Goal: Transaction & Acquisition: Purchase product/service

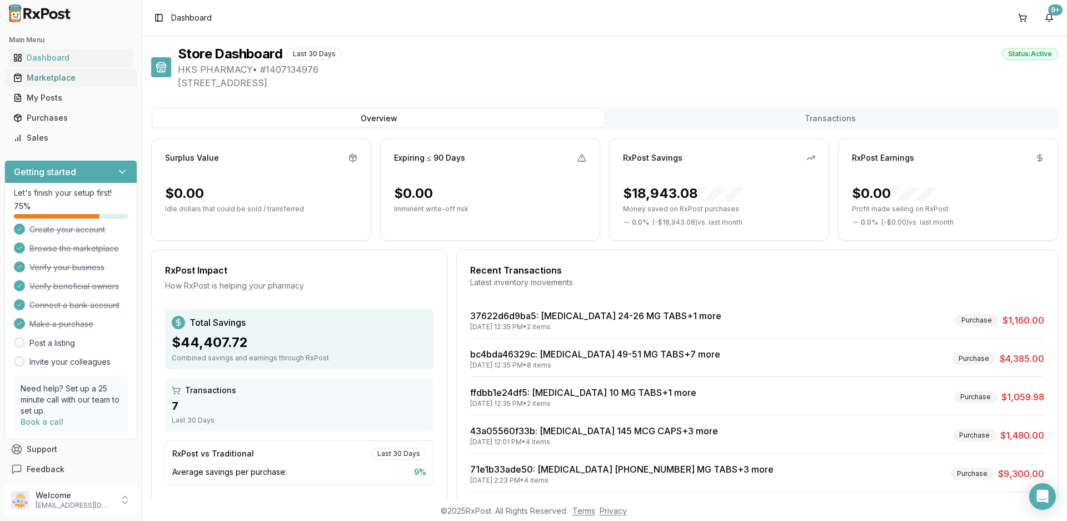
click at [73, 80] on div "Marketplace" at bounding box center [70, 77] width 115 height 11
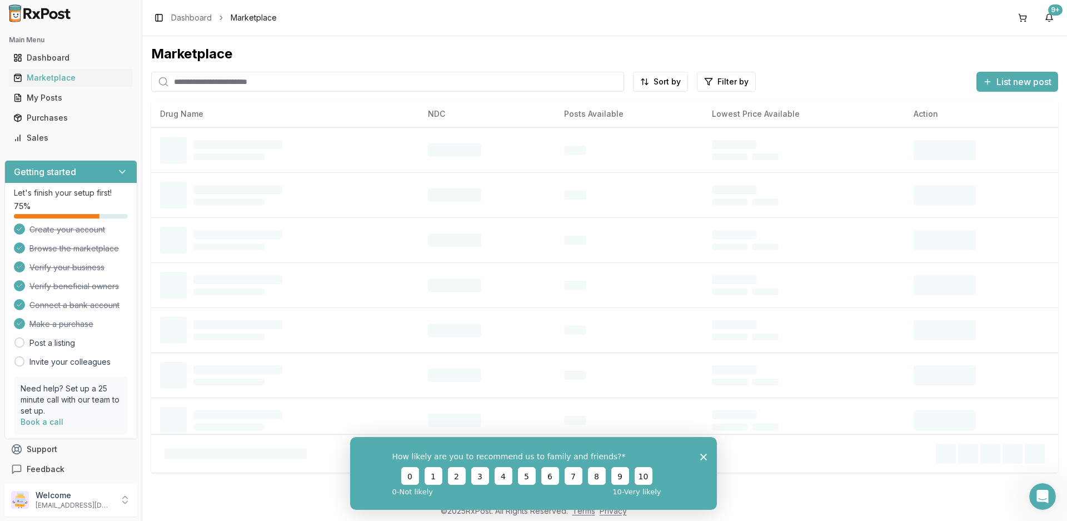
click at [210, 83] on input "search" at bounding box center [387, 82] width 473 height 20
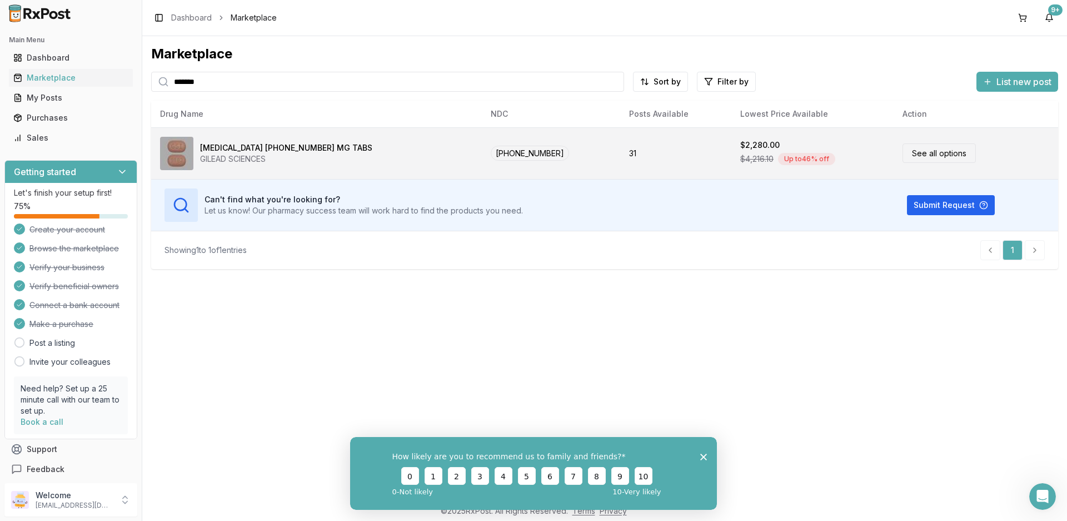
type input "*******"
click at [251, 151] on div "[MEDICAL_DATA] [PHONE_NUMBER] MG TABS" at bounding box center [286, 147] width 172 height 11
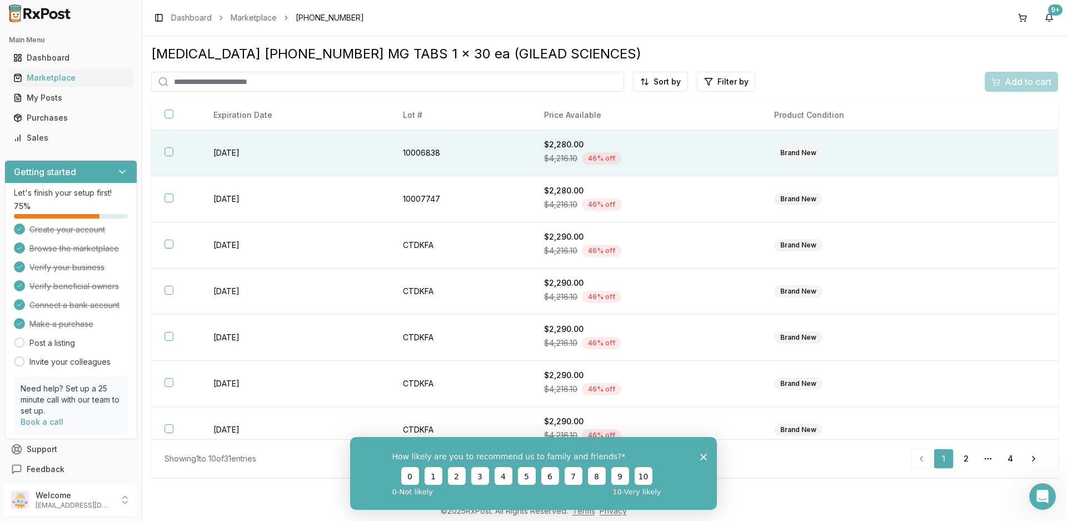
click at [166, 153] on button "button" at bounding box center [169, 151] width 9 height 9
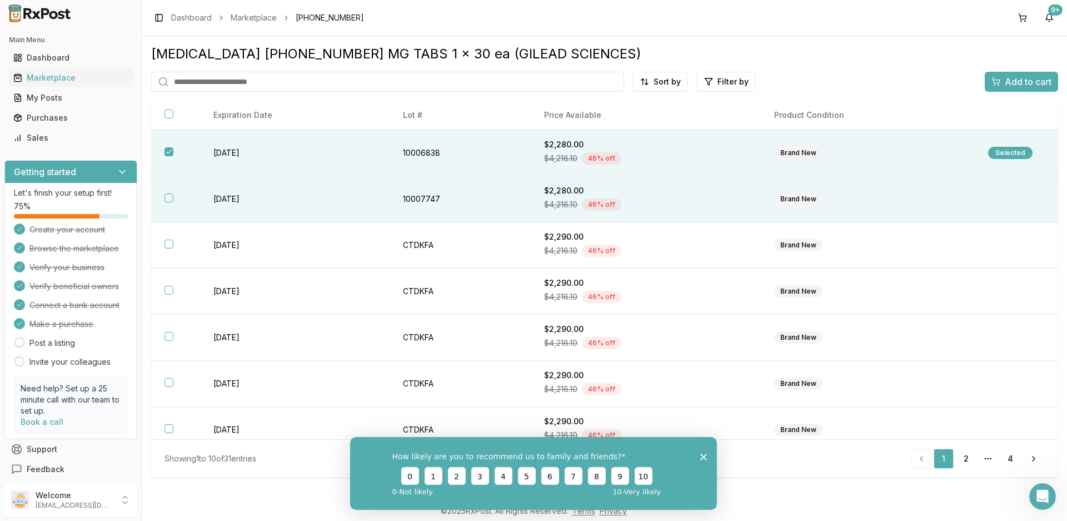
click at [170, 197] on button "button" at bounding box center [169, 197] width 9 height 9
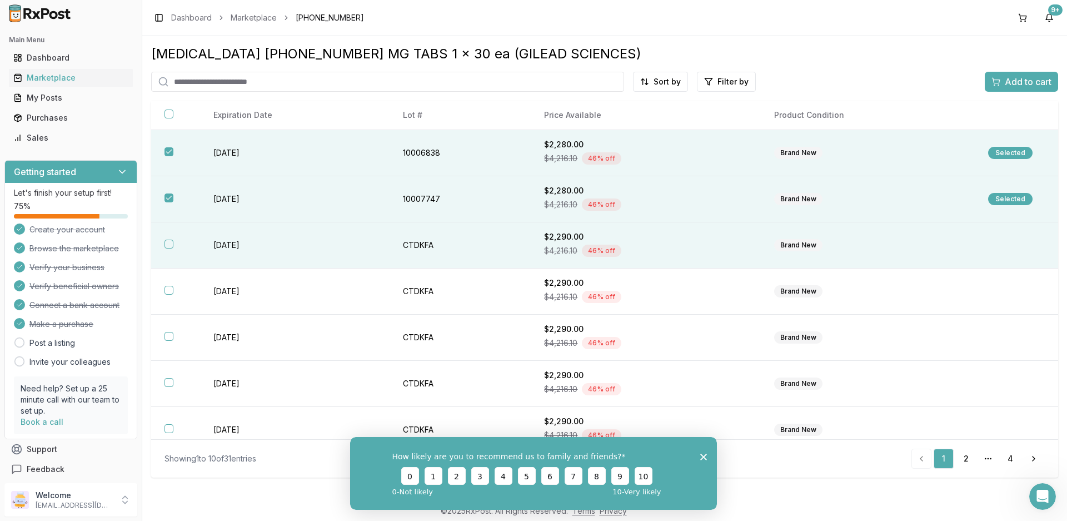
click at [165, 241] on button "button" at bounding box center [169, 244] width 9 height 9
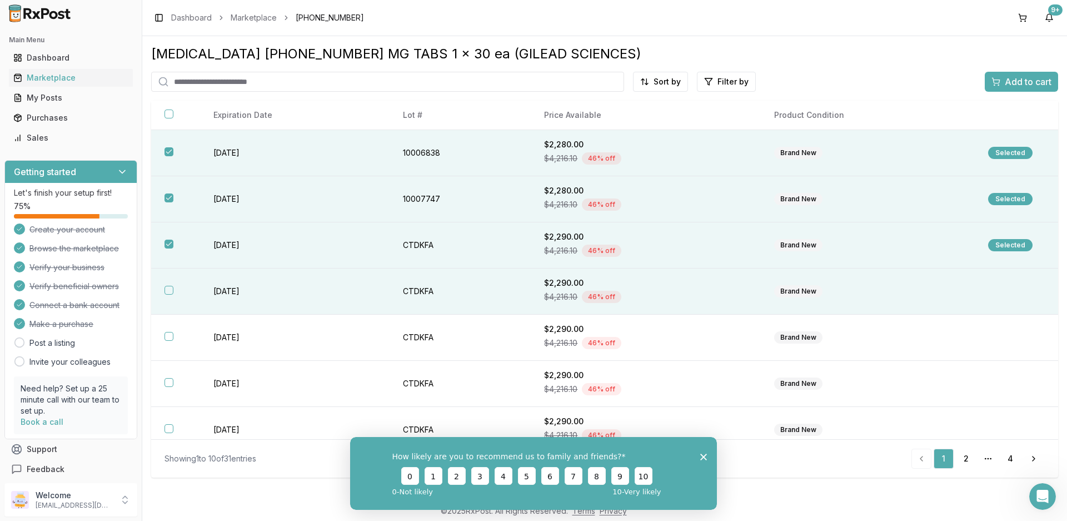
click at [169, 290] on button "button" at bounding box center [169, 290] width 9 height 9
click at [1033, 83] on span "Add to cart" at bounding box center [1028, 81] width 47 height 13
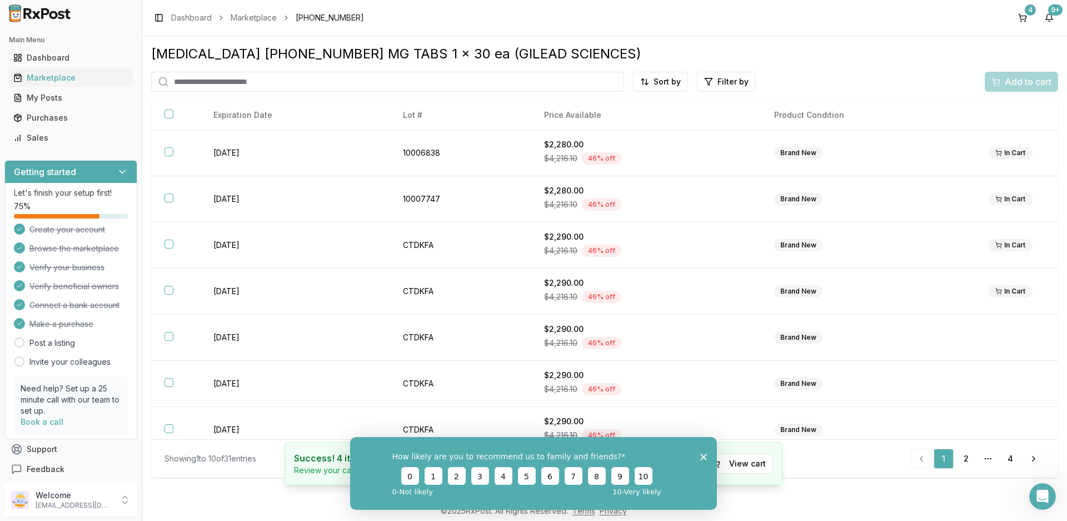
click at [704, 458] on icon "Close survey" at bounding box center [703, 456] width 7 height 7
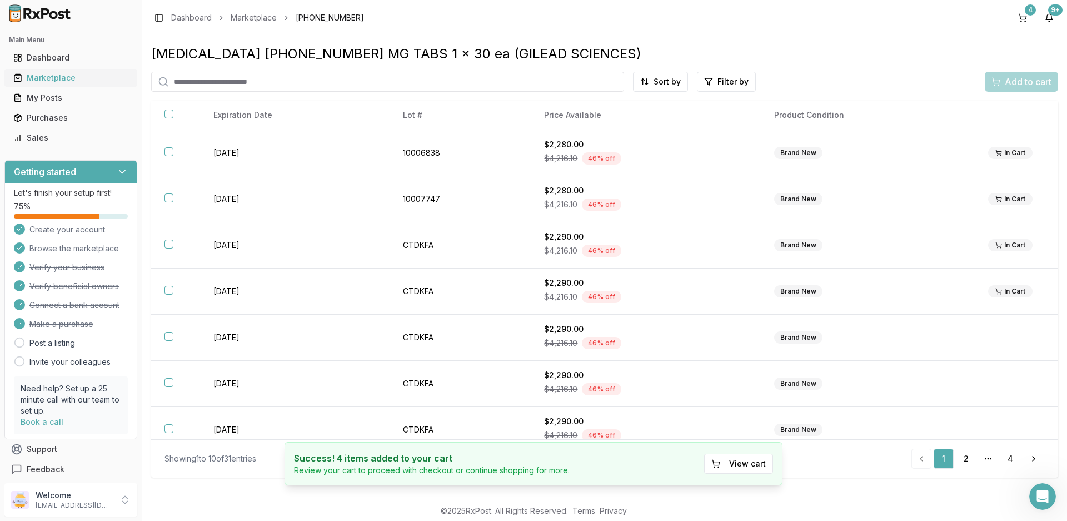
click at [68, 77] on div "Marketplace" at bounding box center [70, 77] width 115 height 11
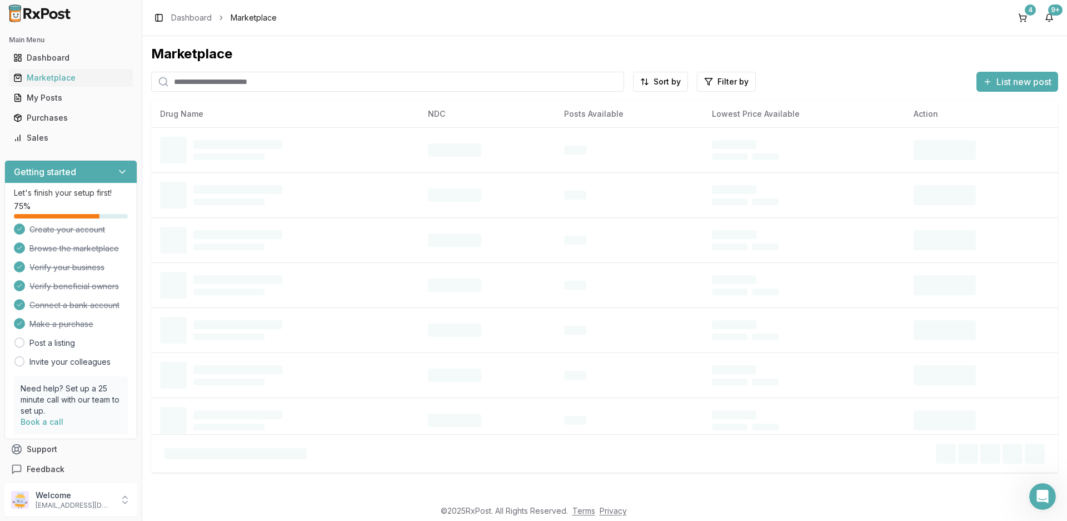
click at [226, 81] on input "search" at bounding box center [387, 82] width 473 height 20
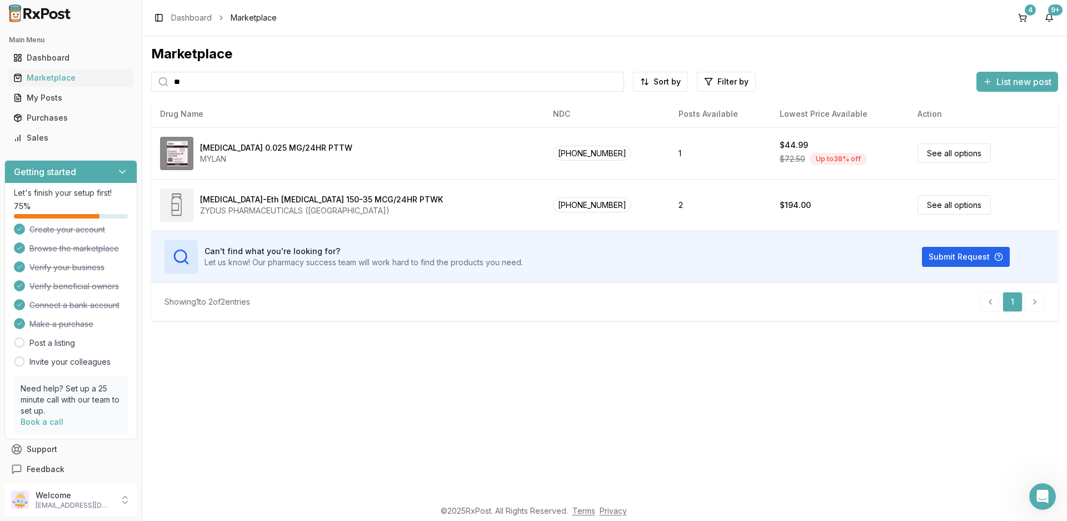
type input "*"
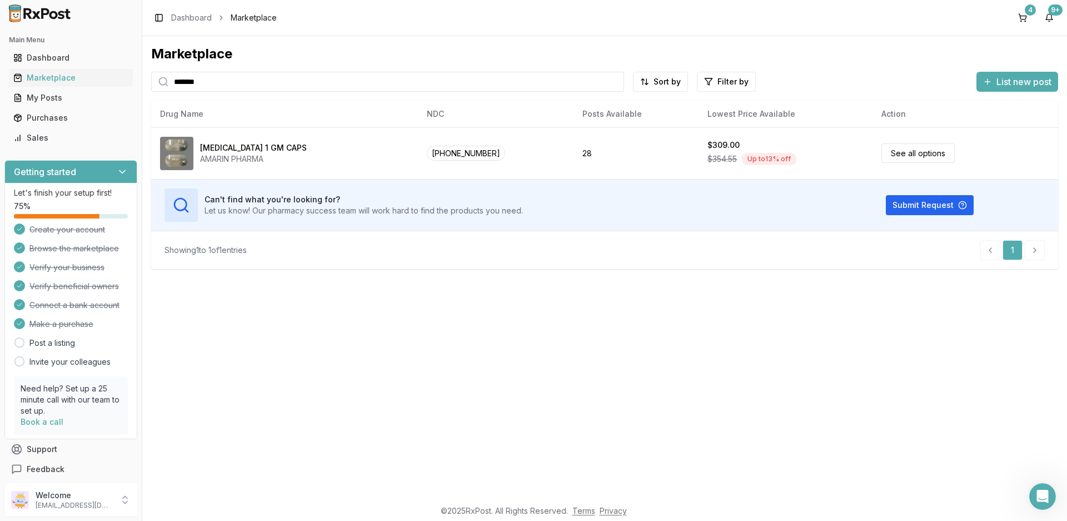
type input "*******"
click at [1021, 17] on button "4" at bounding box center [1023, 18] width 18 height 18
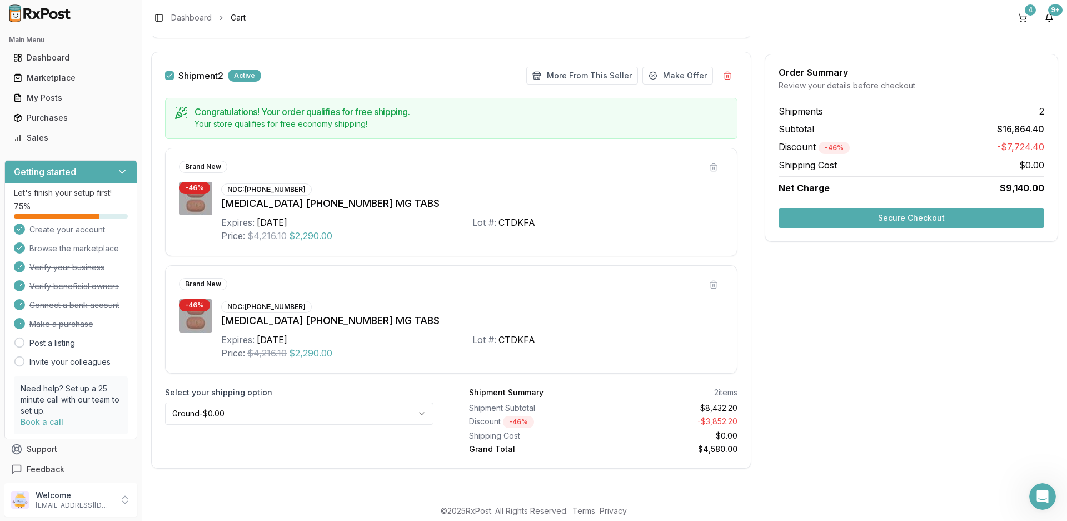
scroll to position [578, 0]
click at [905, 220] on button "Secure Checkout" at bounding box center [912, 218] width 266 height 20
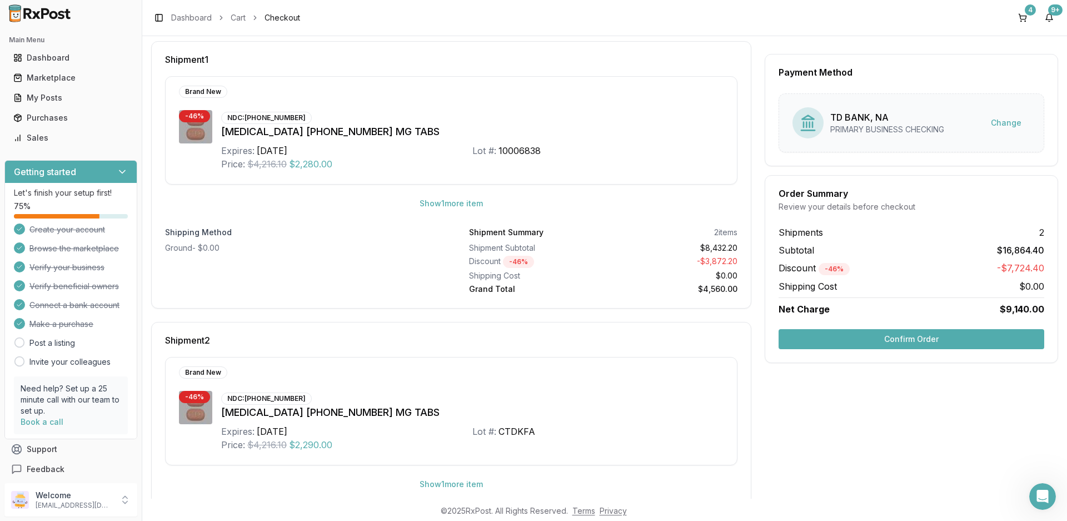
scroll to position [228, 0]
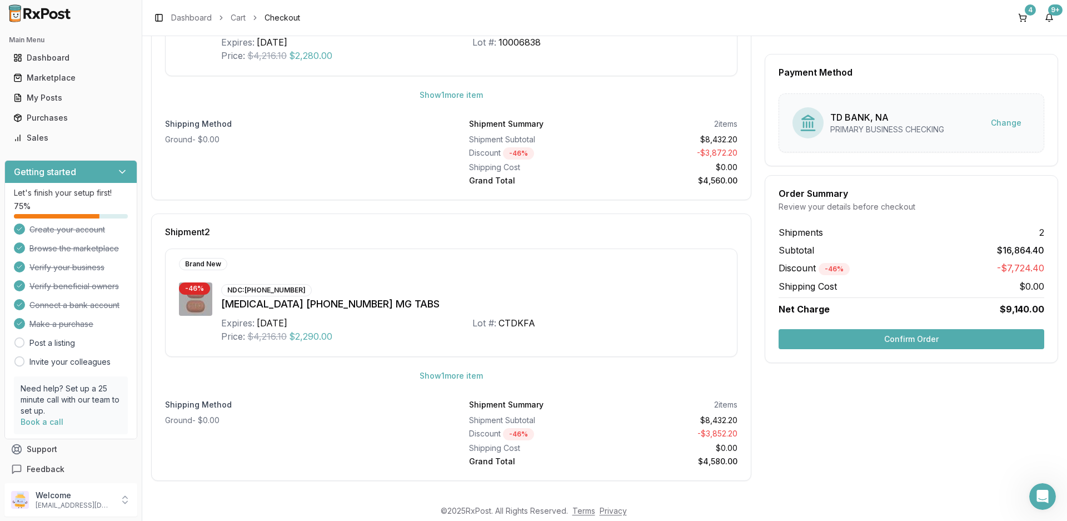
click at [828, 395] on div "Payment Method TD BANK, NA PRIMARY BUSINESS CHECKING Change Order Summary Revie…" at bounding box center [911, 162] width 293 height 637
click at [444, 379] on button "Show 1 more item" at bounding box center [451, 376] width 81 height 20
click at [460, 96] on button "Show 1 more item" at bounding box center [451, 95] width 81 height 20
click at [914, 342] on button "Confirm Order" at bounding box center [912, 339] width 266 height 20
